Goal: Task Accomplishment & Management: Use online tool/utility

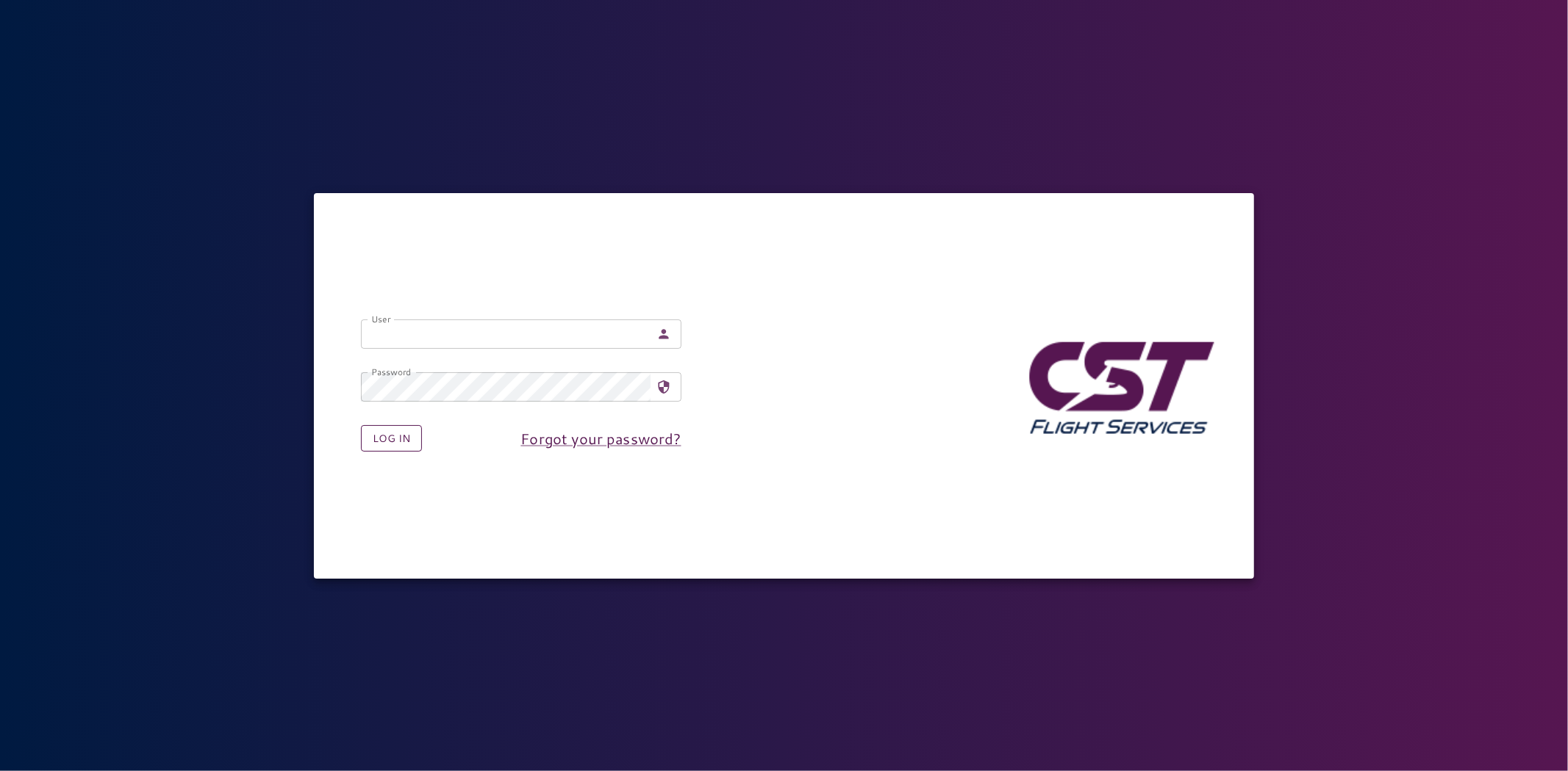
type input "**********"
click at [408, 437] on button "Log in" at bounding box center [391, 439] width 61 height 27
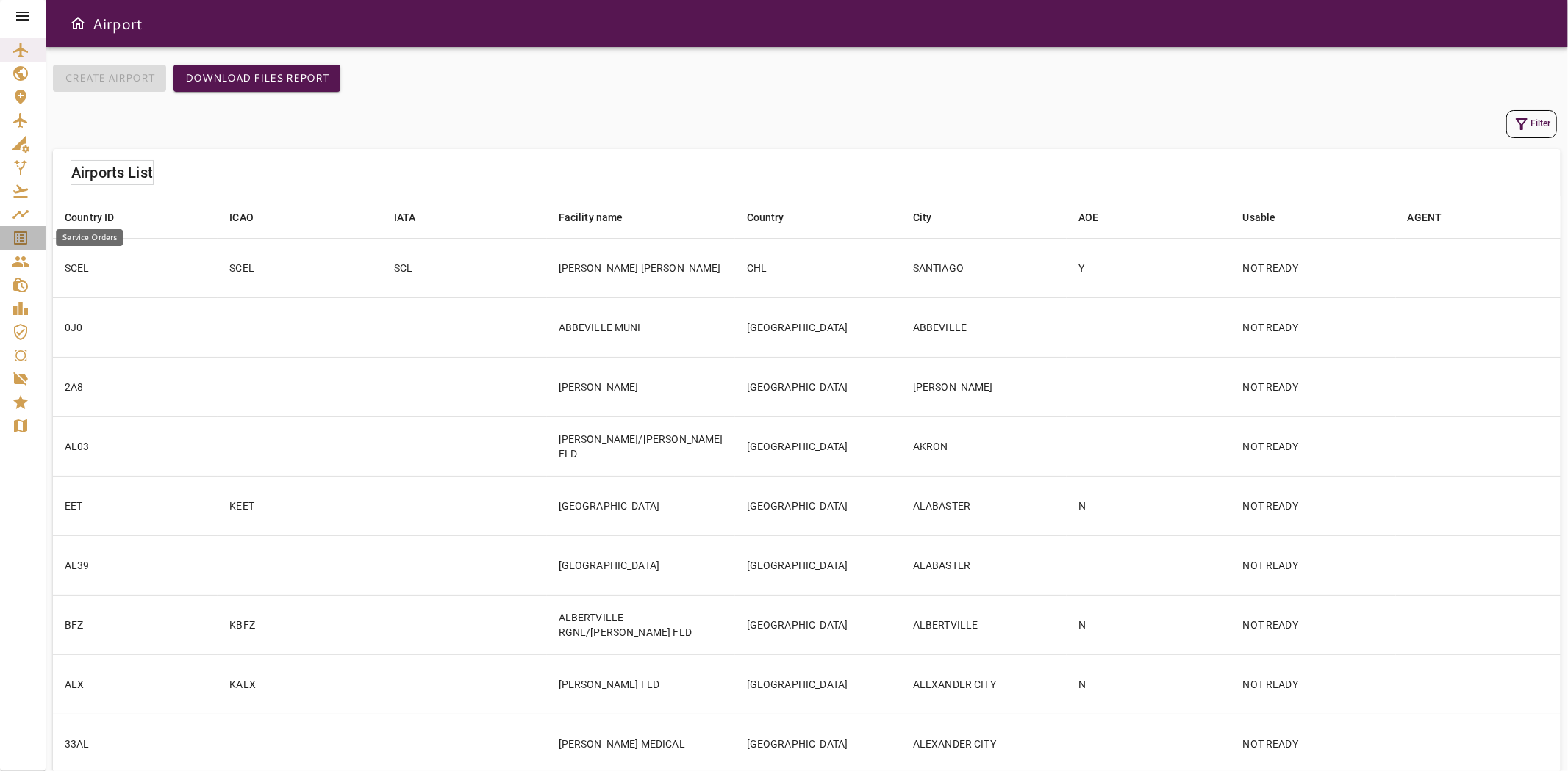
click at [26, 240] on icon "Service Orders" at bounding box center [20, 238] width 13 height 13
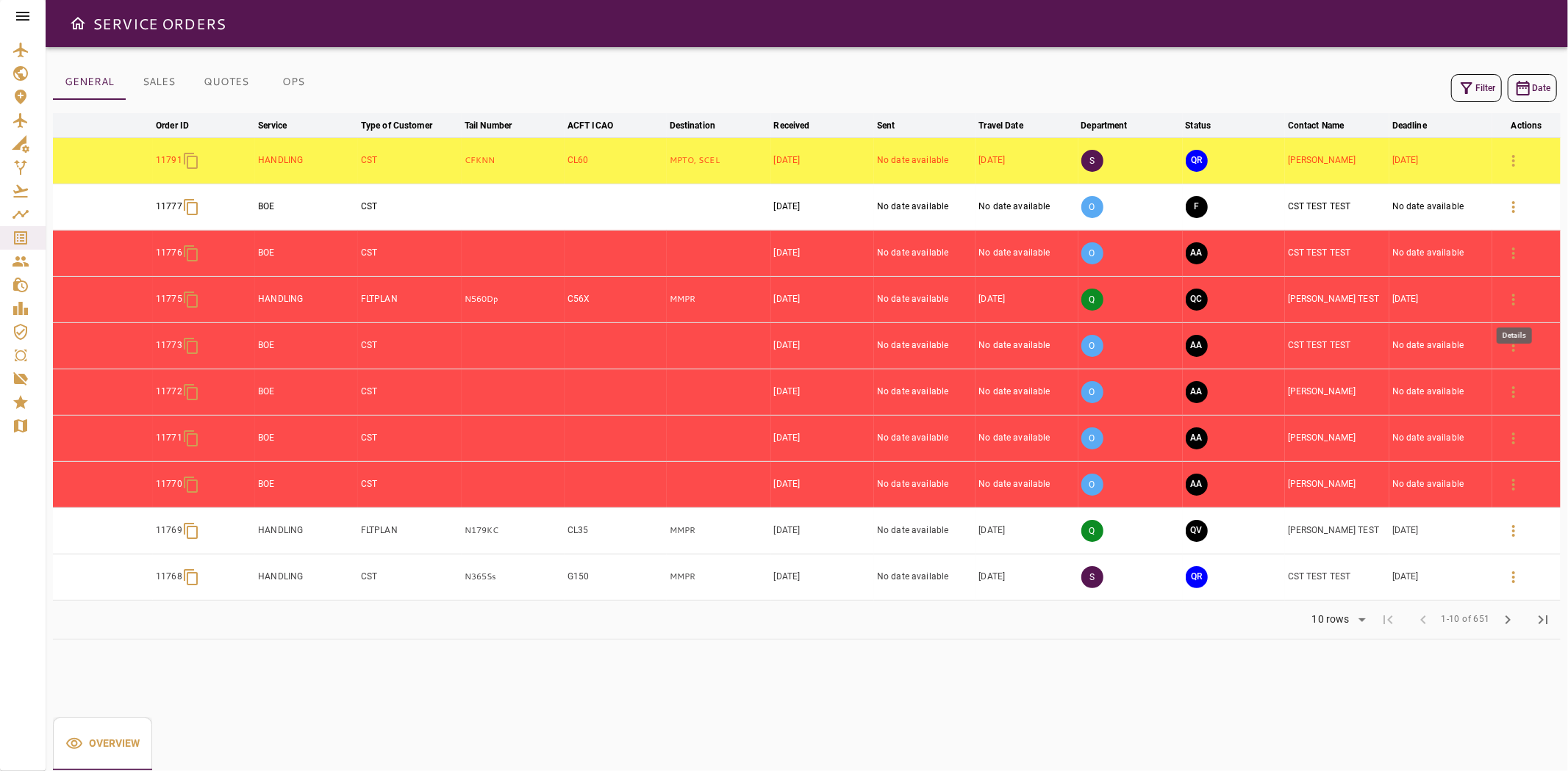
click at [1512, 302] on icon "button" at bounding box center [1513, 299] width 3 height 11
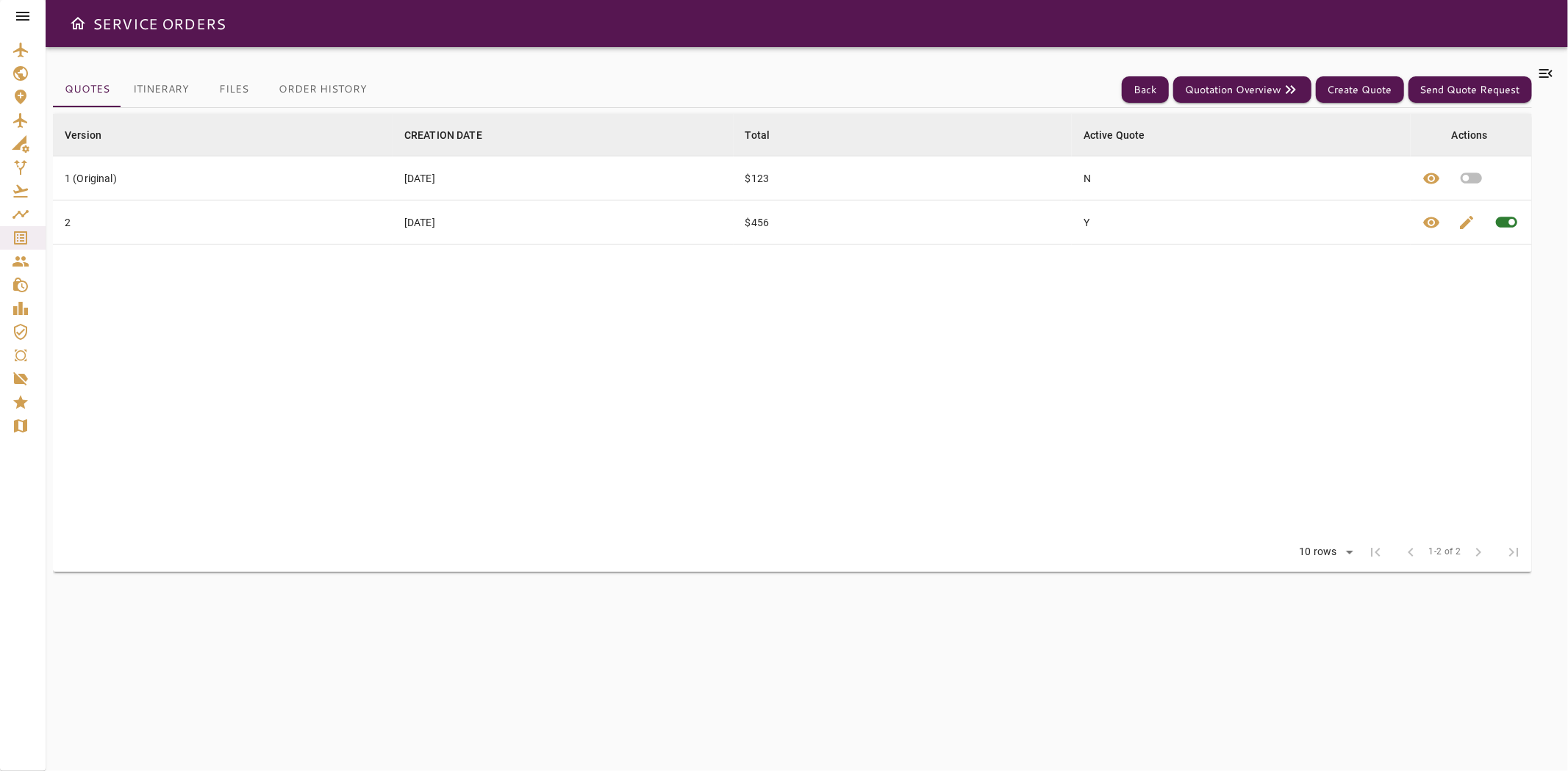
click at [164, 92] on button "Itinerary" at bounding box center [161, 89] width 79 height 35
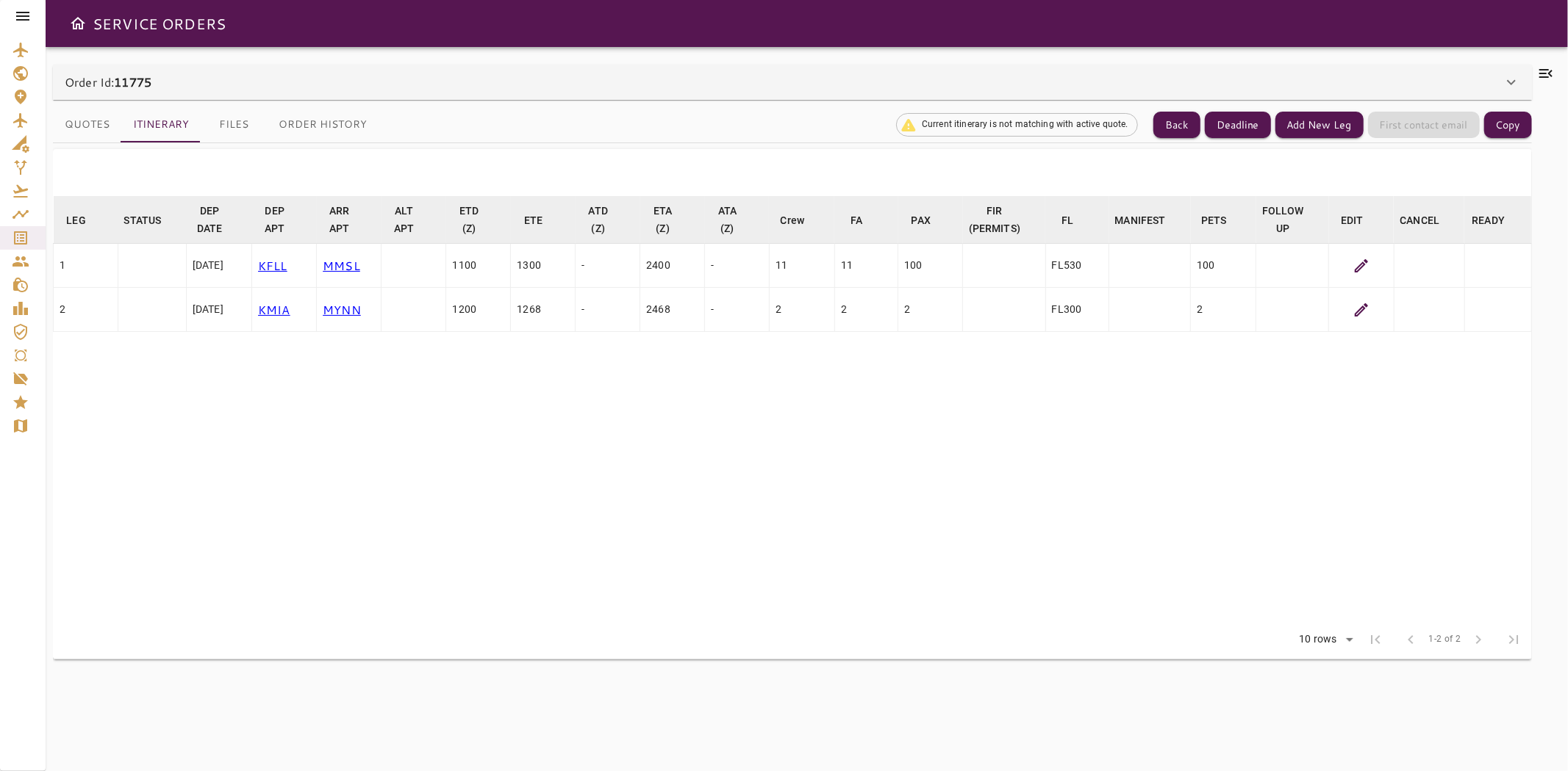
click at [1355, 266] on icon at bounding box center [1361, 265] width 18 height 18
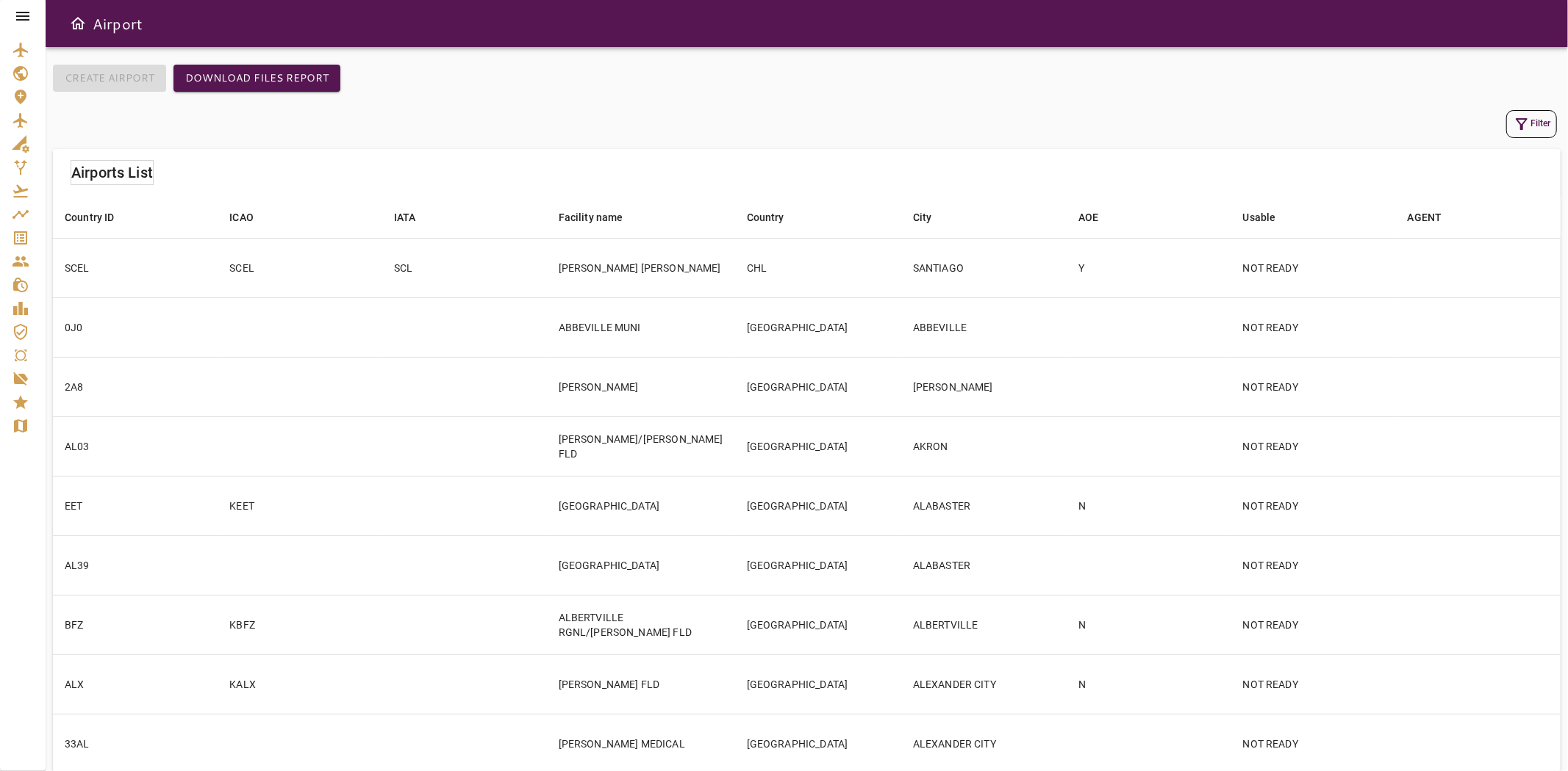
click at [1529, 128] on icon "button" at bounding box center [1521, 123] width 18 height 18
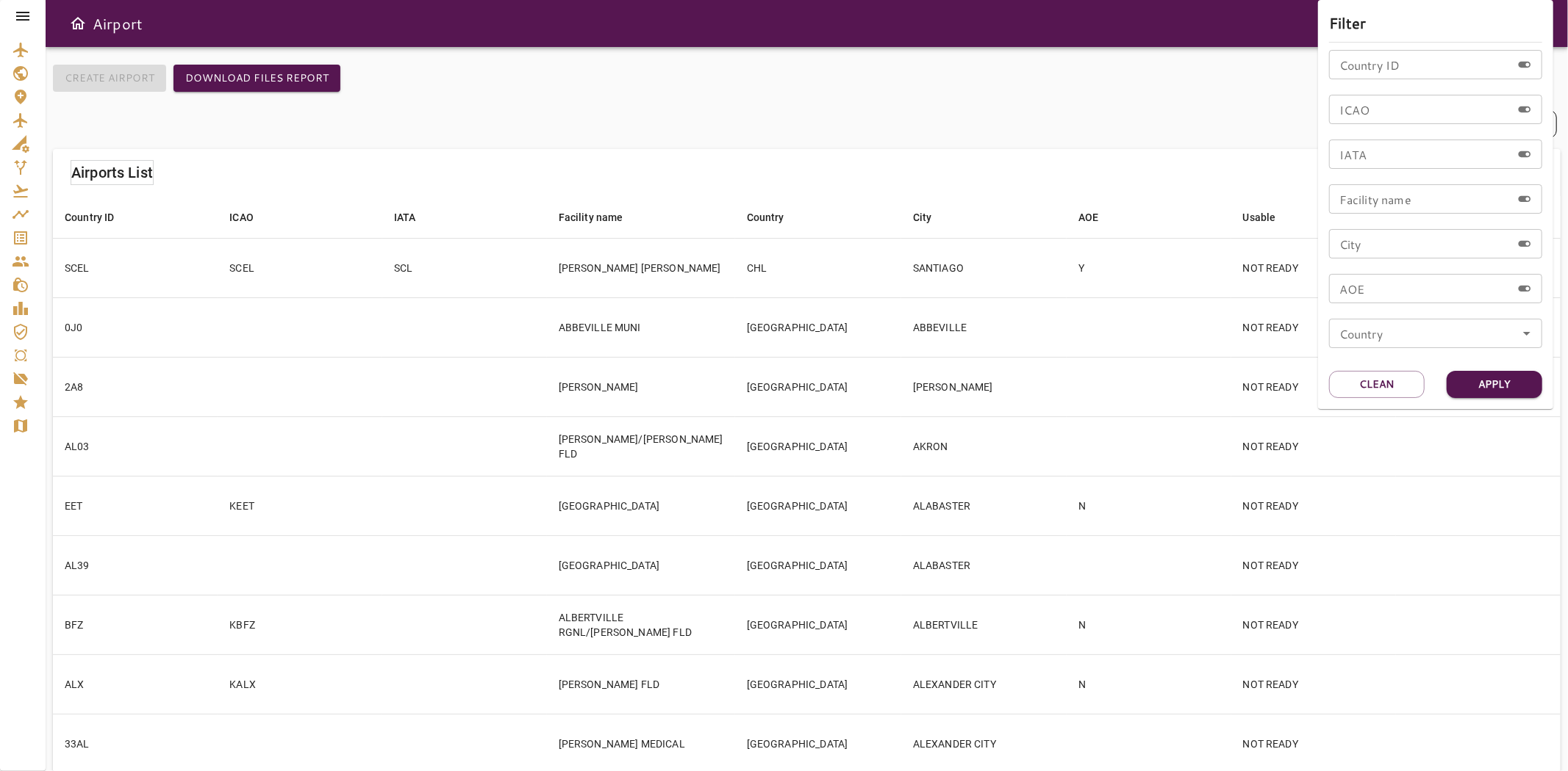
click at [1416, 103] on input "ICAO" at bounding box center [1419, 109] width 182 height 30
type input "****"
click at [1487, 383] on button "Apply" at bounding box center [1494, 385] width 95 height 27
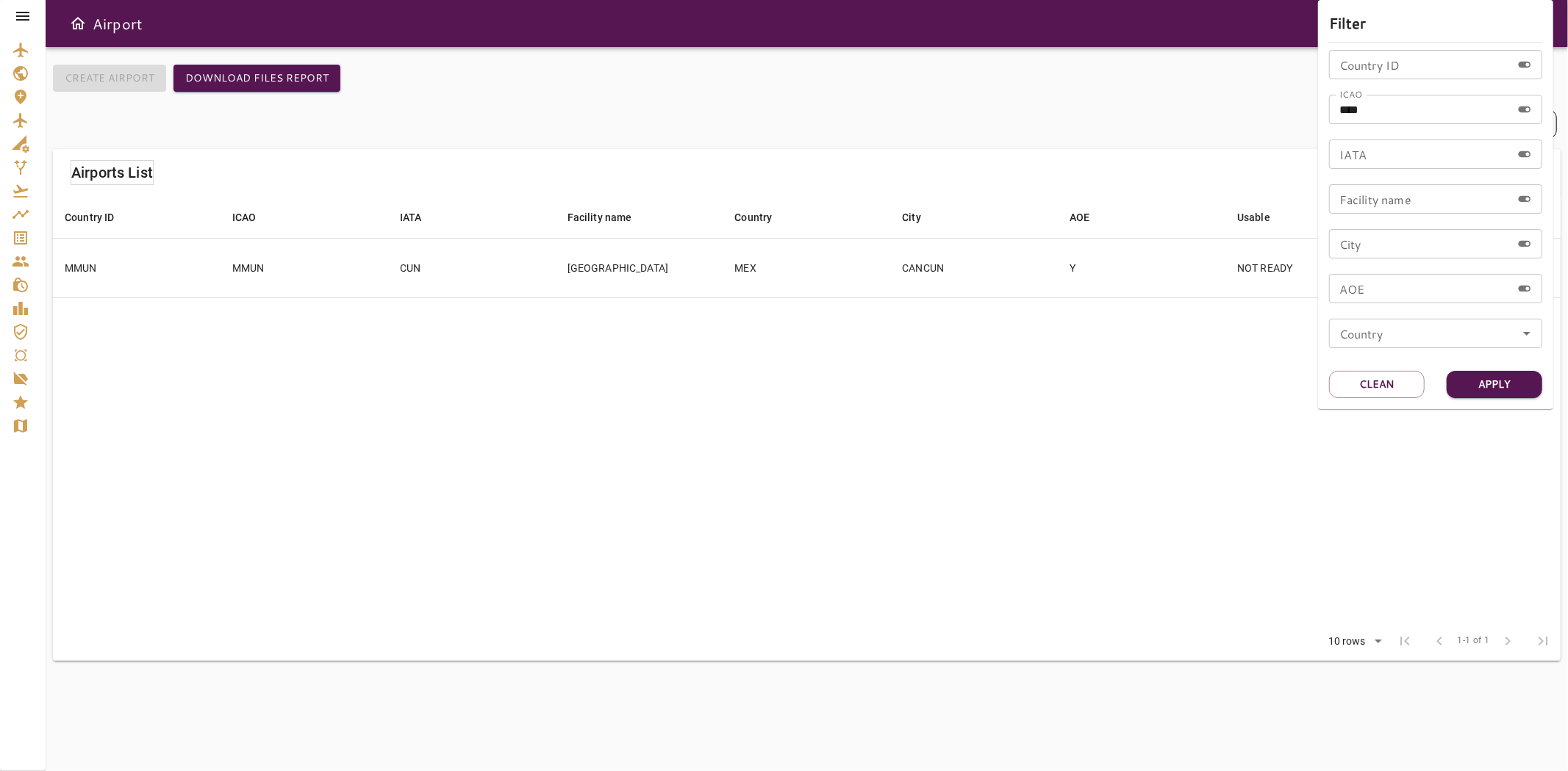
click at [420, 299] on div at bounding box center [784, 386] width 1568 height 771
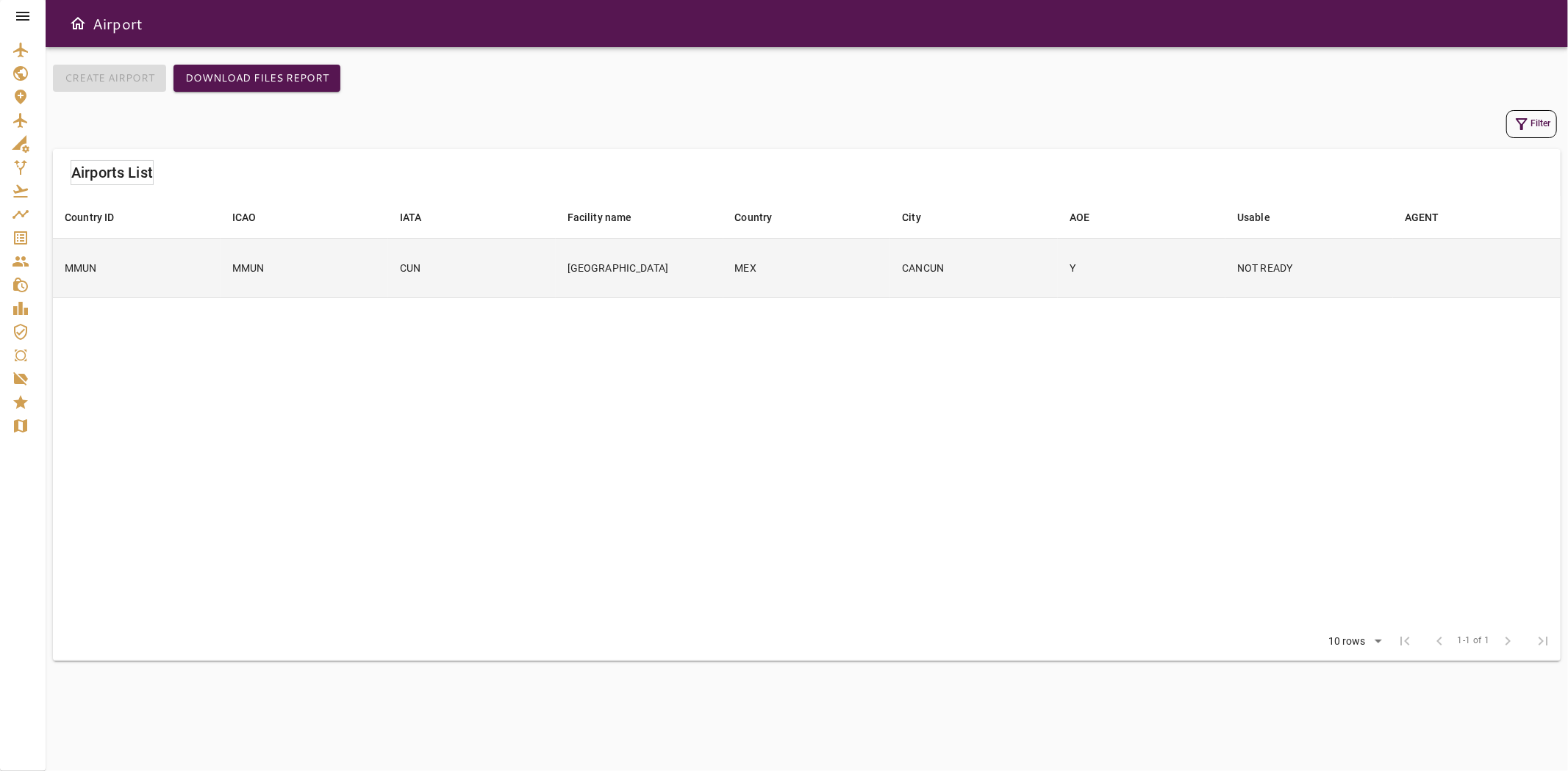
click at [428, 259] on td "CUN" at bounding box center [472, 267] width 168 height 59
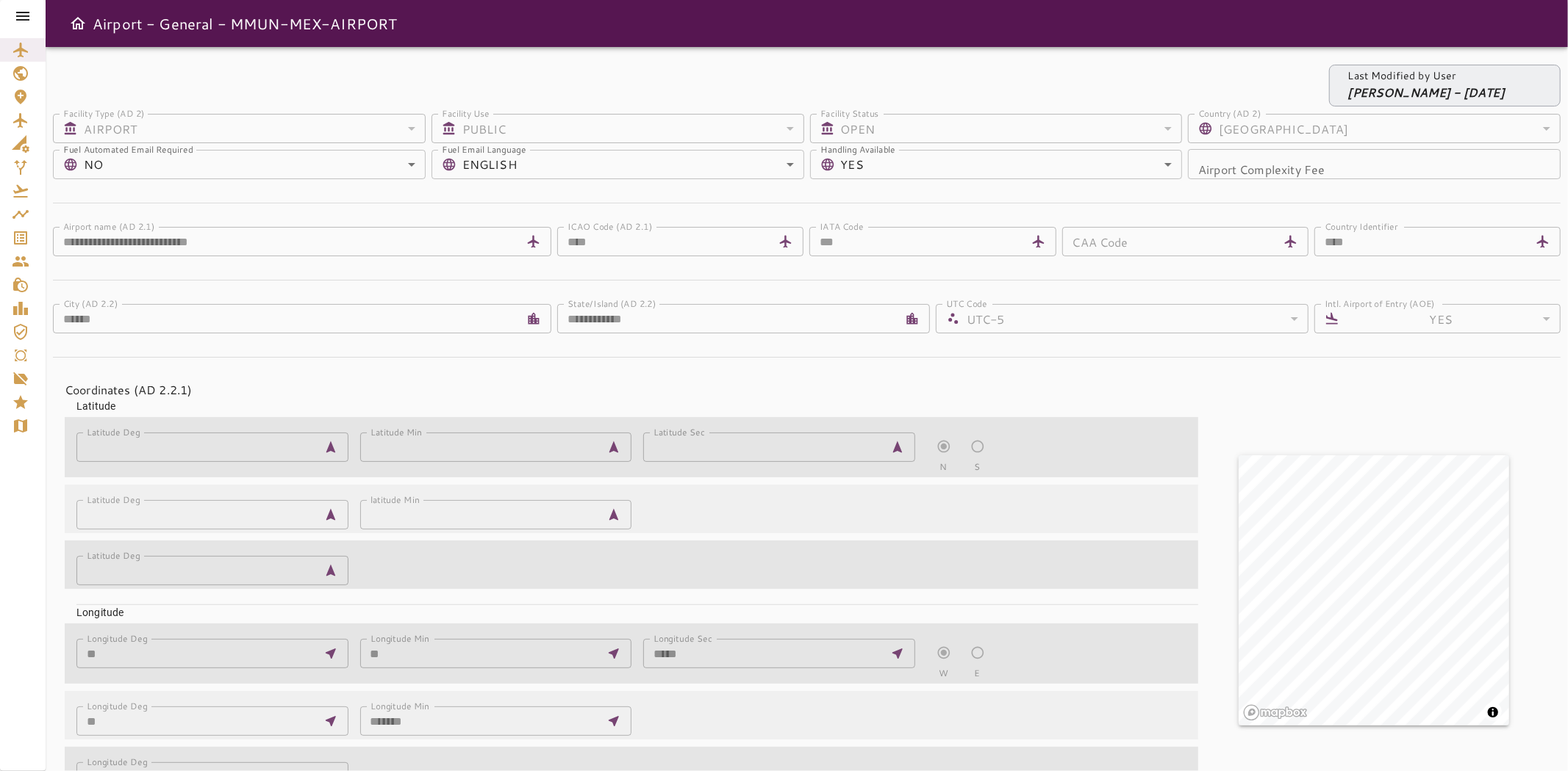
click at [21, 14] on icon at bounding box center [22, 16] width 18 height 18
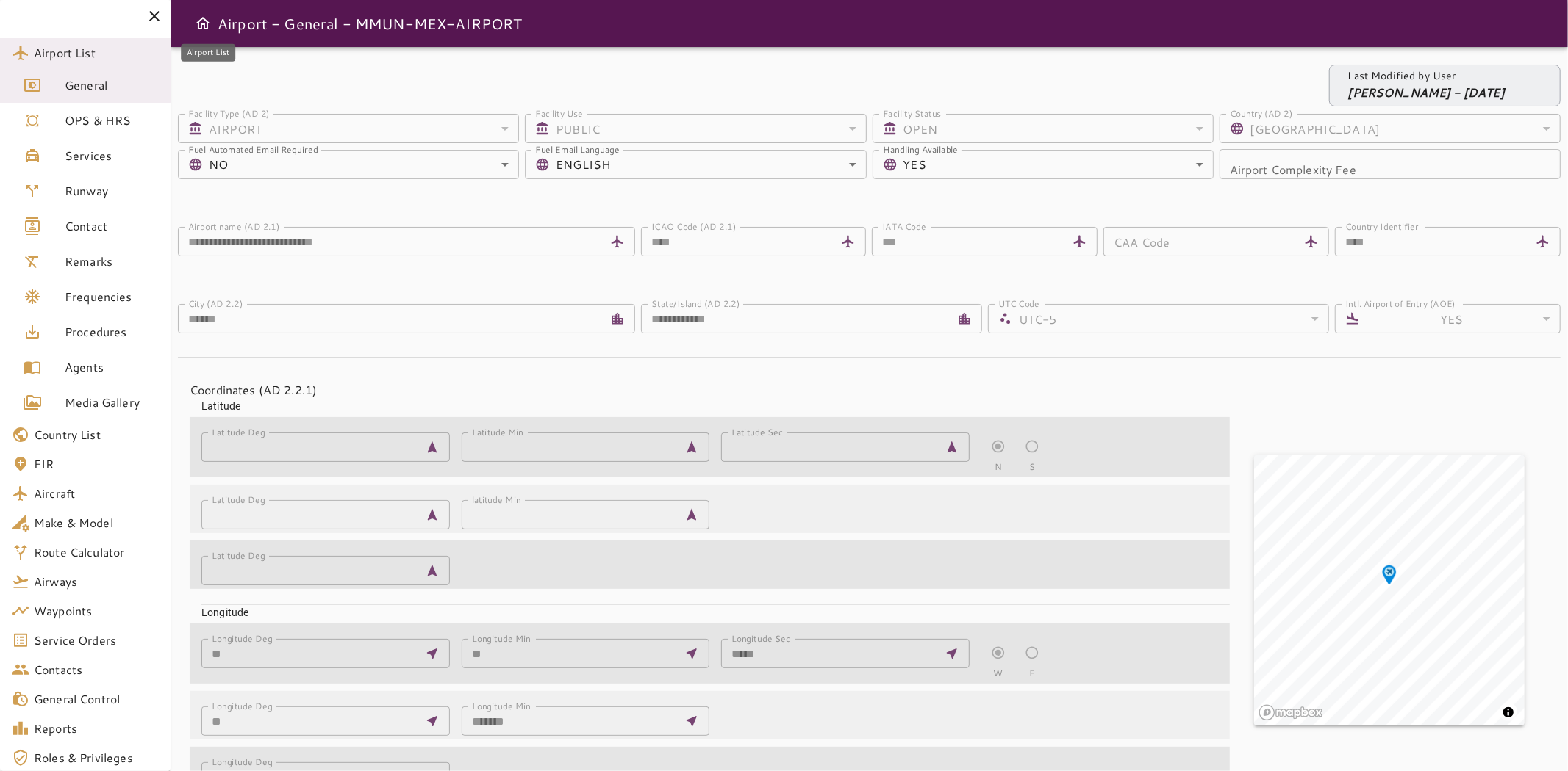
click at [30, 14] on div at bounding box center [85, 16] width 171 height 32
click at [19, 15] on div at bounding box center [85, 16] width 171 height 32
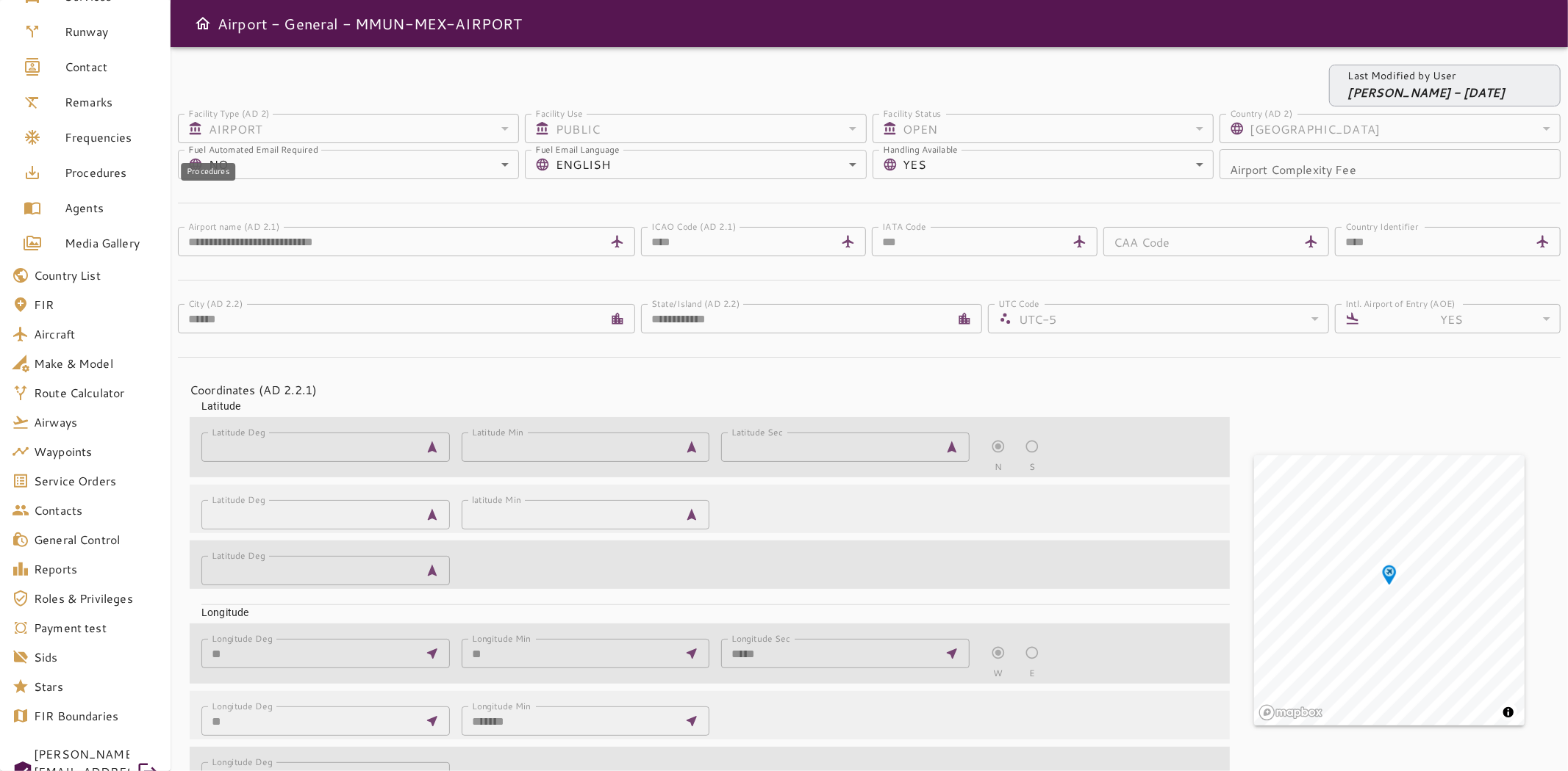
scroll to position [78, 0]
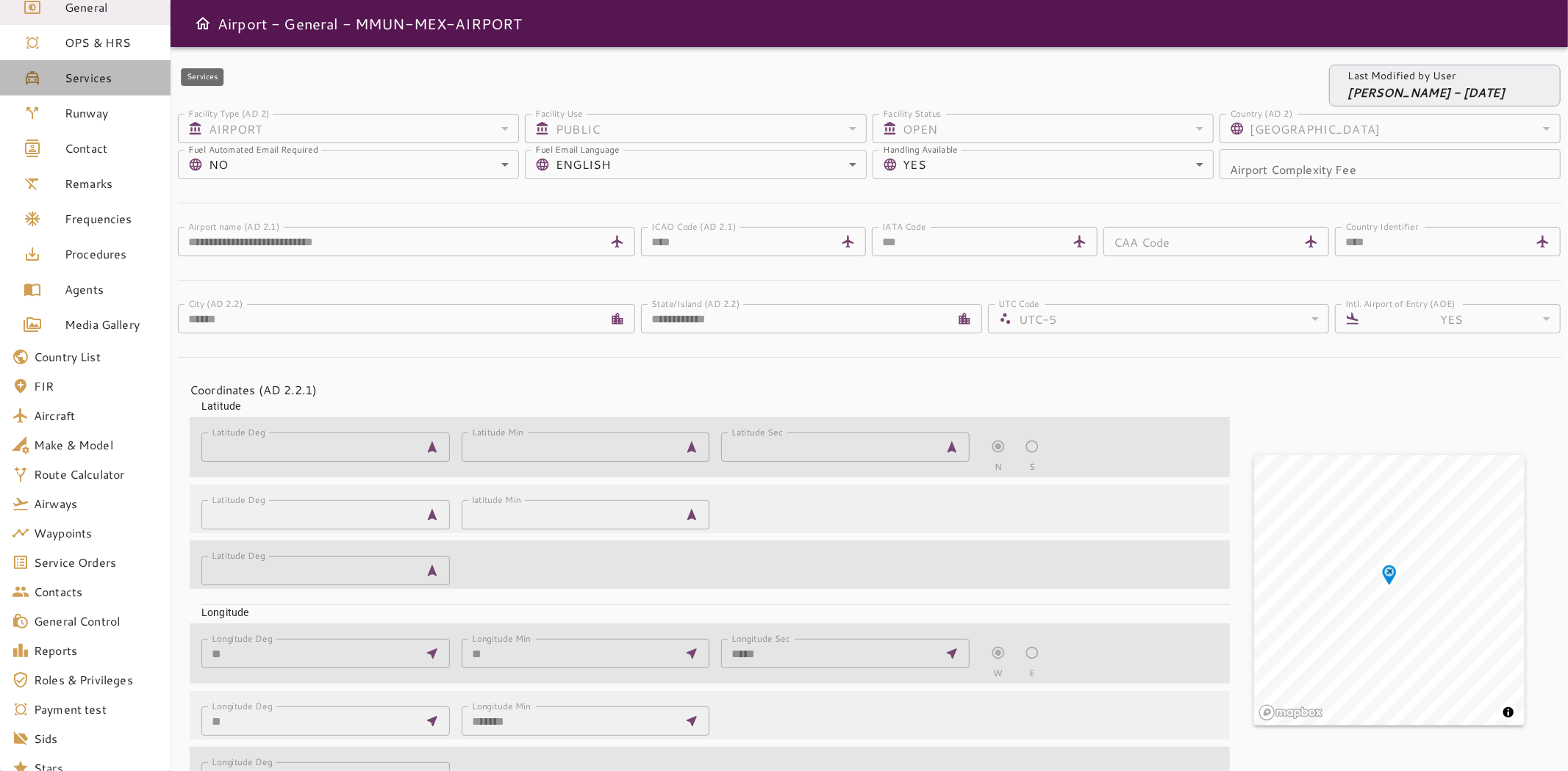
click at [99, 74] on span "Services" at bounding box center [111, 78] width 94 height 18
